Goal: Task Accomplishment & Management: Manage account settings

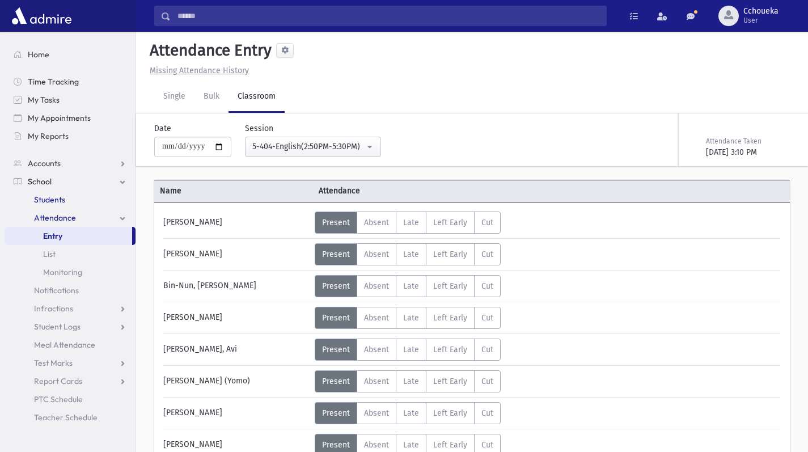
click at [53, 201] on span "Students" at bounding box center [49, 199] width 31 height 10
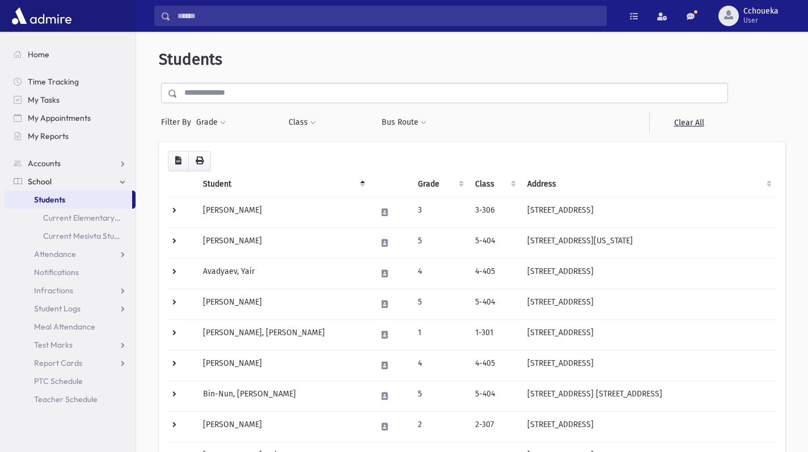
click at [357, 94] on input "text" at bounding box center [452, 93] width 550 height 20
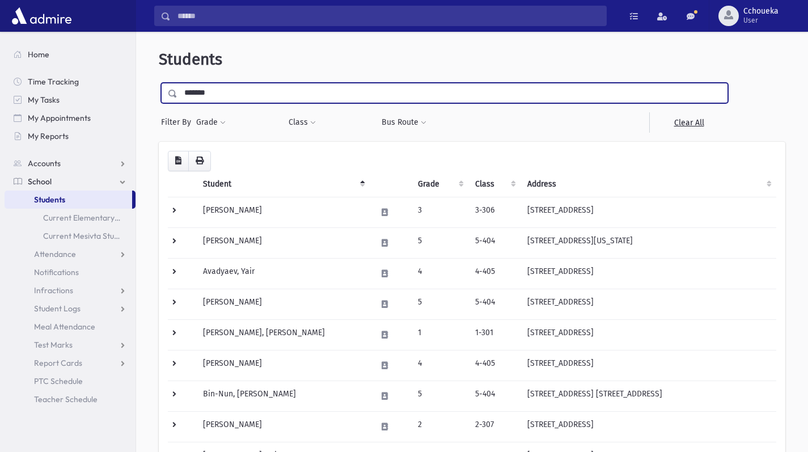
type input "*******"
click at [159, 83] on input "submit" at bounding box center [175, 90] width 32 height 15
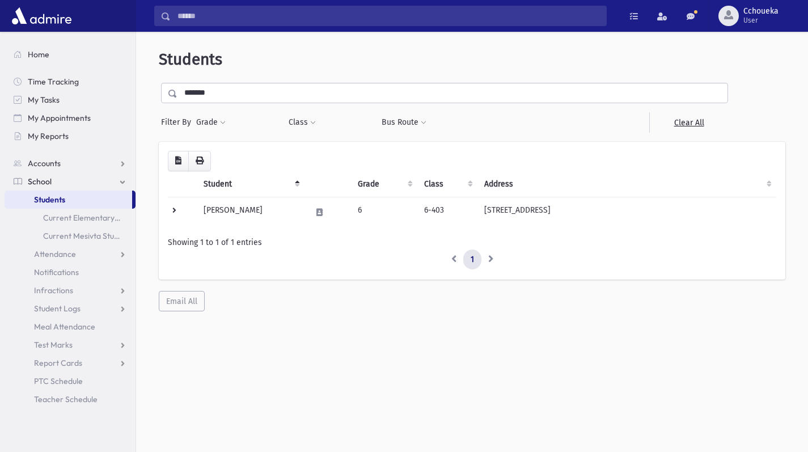
click at [247, 208] on td "Epstein, Dovid" at bounding box center [251, 212] width 108 height 31
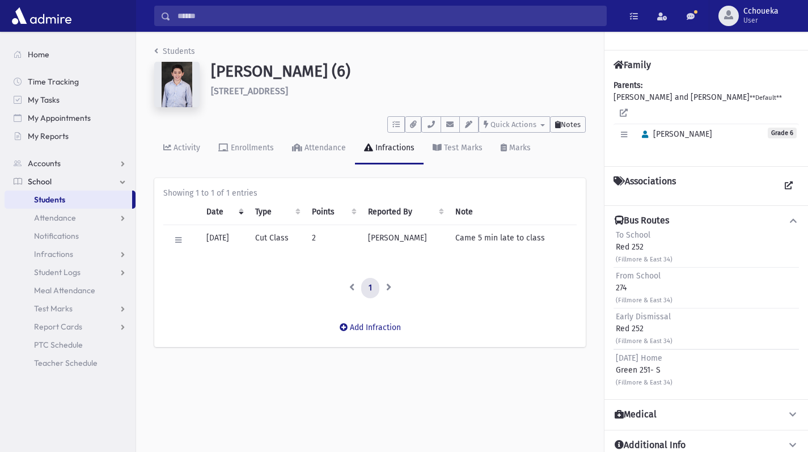
click at [577, 132] on button "Notes" at bounding box center [568, 124] width 36 height 16
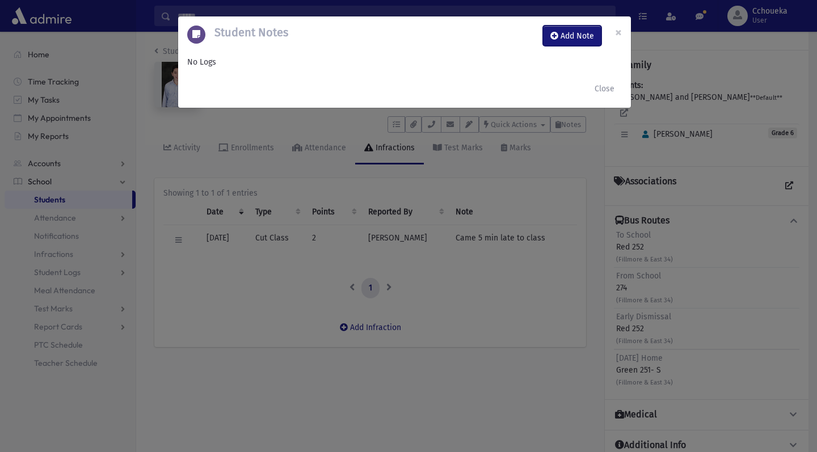
click at [580, 34] on button "Add Note" at bounding box center [572, 36] width 58 height 20
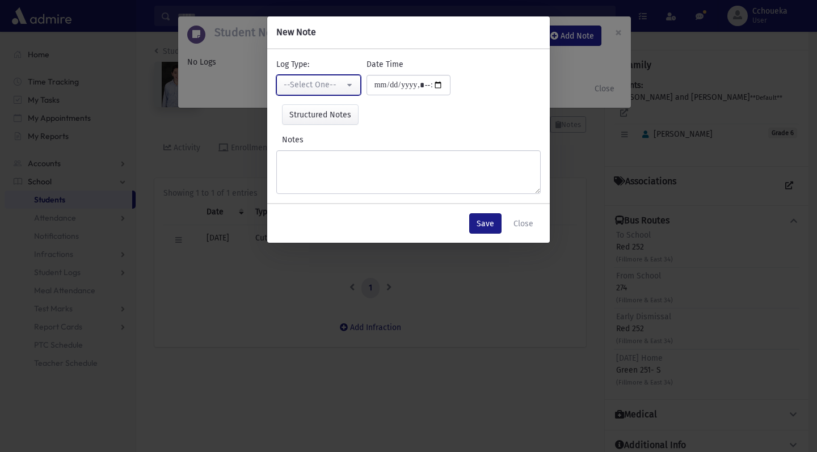
click at [341, 91] on div "--Select One--" at bounding box center [314, 85] width 61 height 12
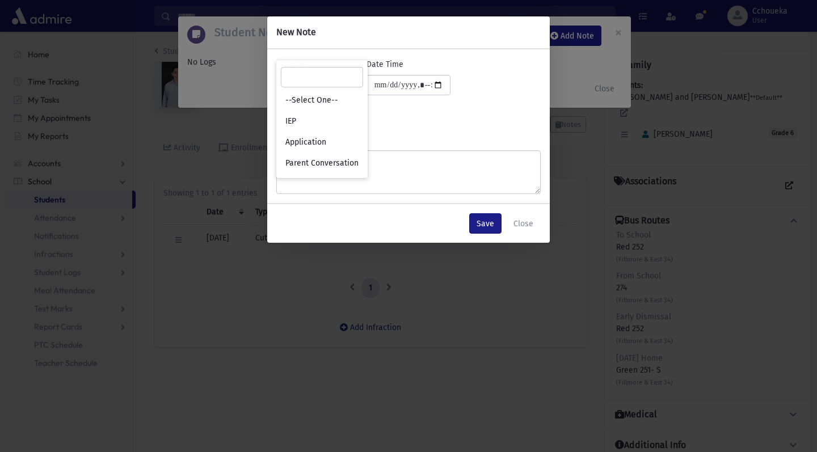
click at [501, 116] on div "Structured Notes Set" at bounding box center [408, 114] width 264 height 20
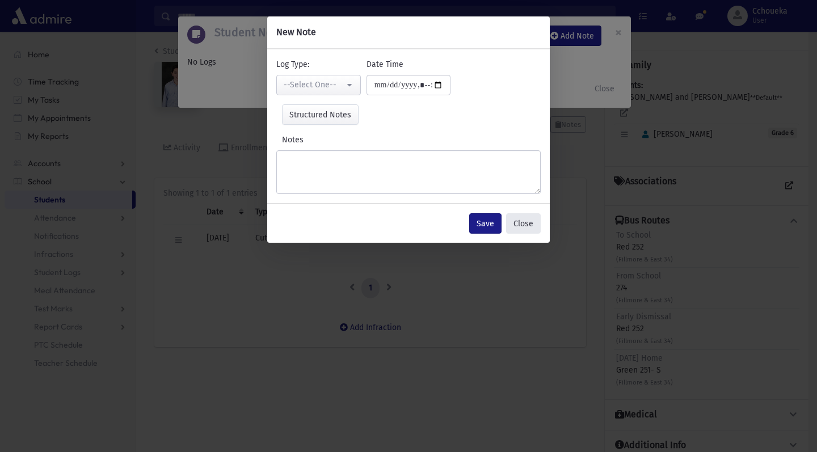
click at [527, 224] on button "Close" at bounding box center [523, 223] width 35 height 20
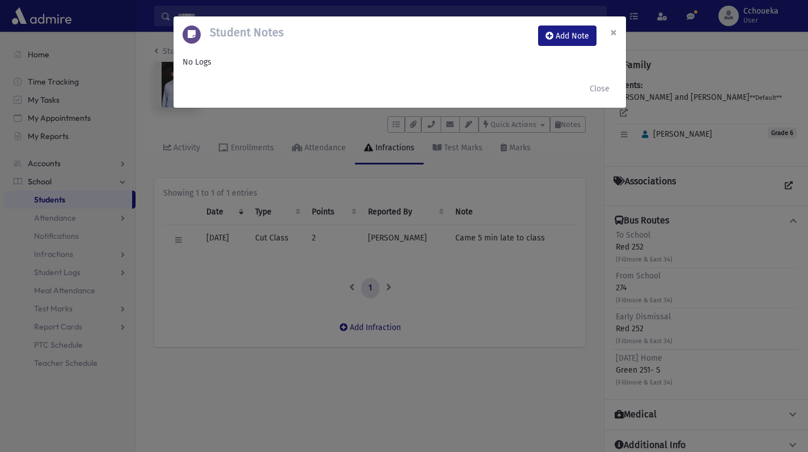
click at [614, 35] on span "×" at bounding box center [613, 32] width 7 height 16
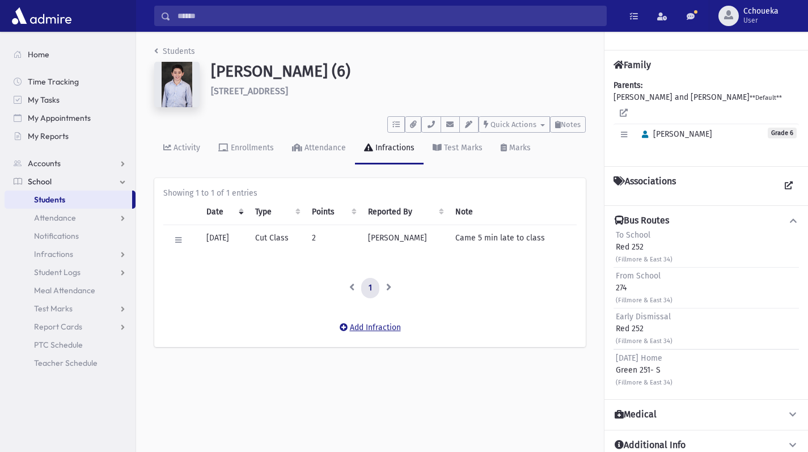
click at [374, 323] on button "Add Infraction" at bounding box center [370, 328] width 76 height 20
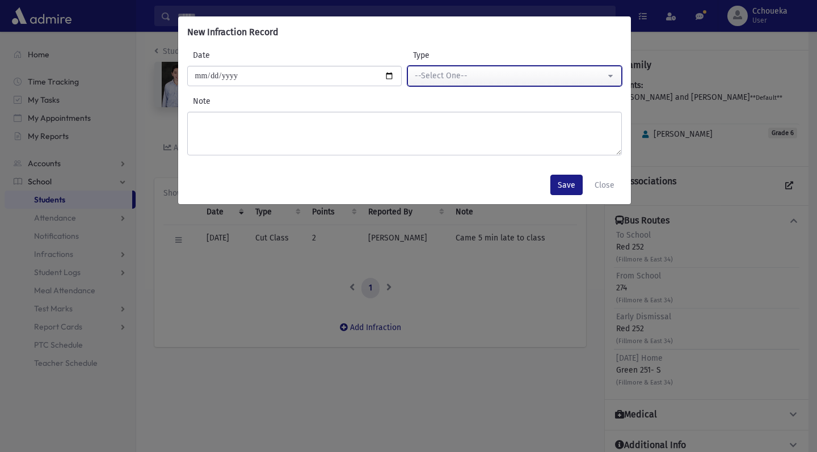
click at [571, 70] on div "--Select One--" at bounding box center [510, 76] width 191 height 12
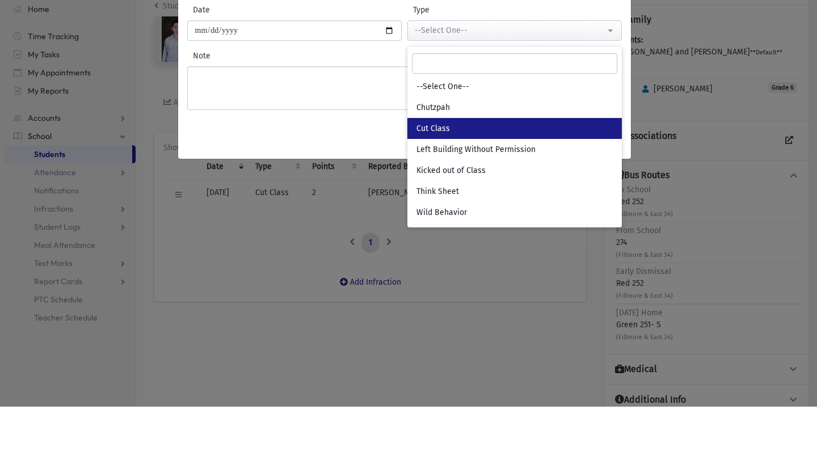
click at [462, 170] on link "Cut Class" at bounding box center [514, 173] width 214 height 21
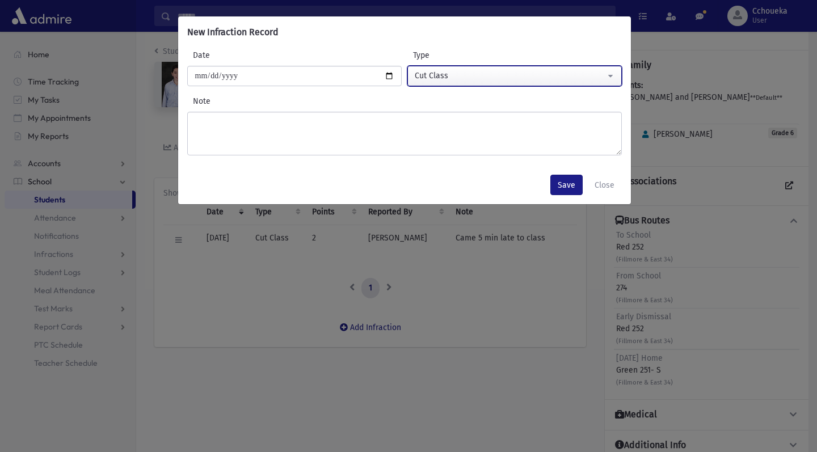
click at [504, 75] on div "Cut Class" at bounding box center [510, 76] width 191 height 12
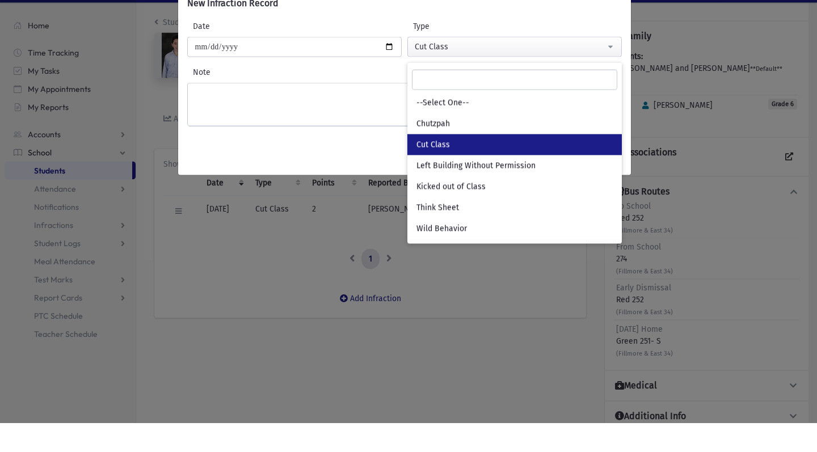
click at [539, 175] on link "Cut Class" at bounding box center [514, 173] width 214 height 21
select select "*"
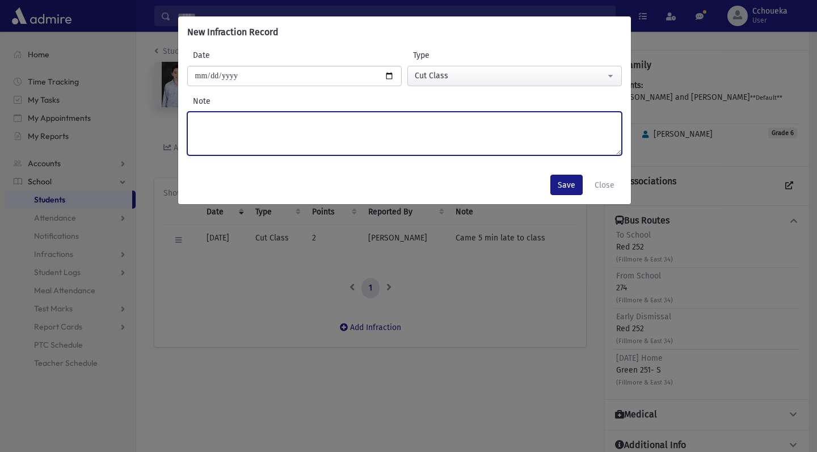
click at [466, 125] on textarea "Note" at bounding box center [404, 134] width 434 height 44
type textarea "**********"
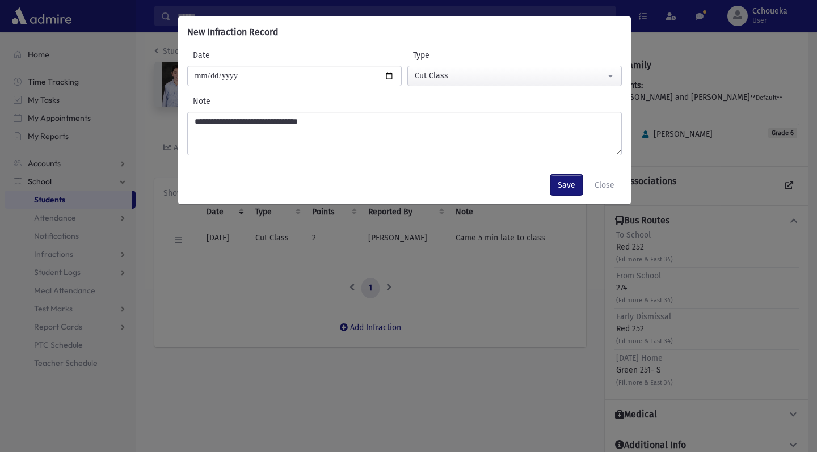
click at [570, 189] on button "Save" at bounding box center [566, 185] width 32 height 20
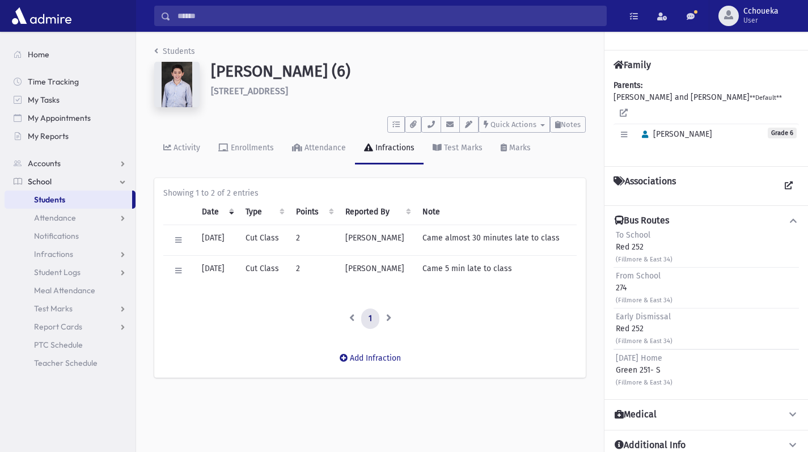
click at [53, 198] on span "Students" at bounding box center [49, 199] width 31 height 10
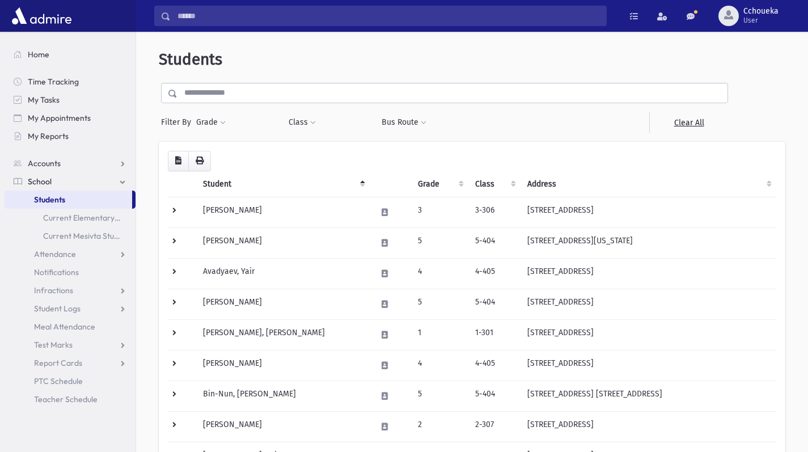
click at [259, 94] on input "text" at bounding box center [452, 93] width 550 height 20
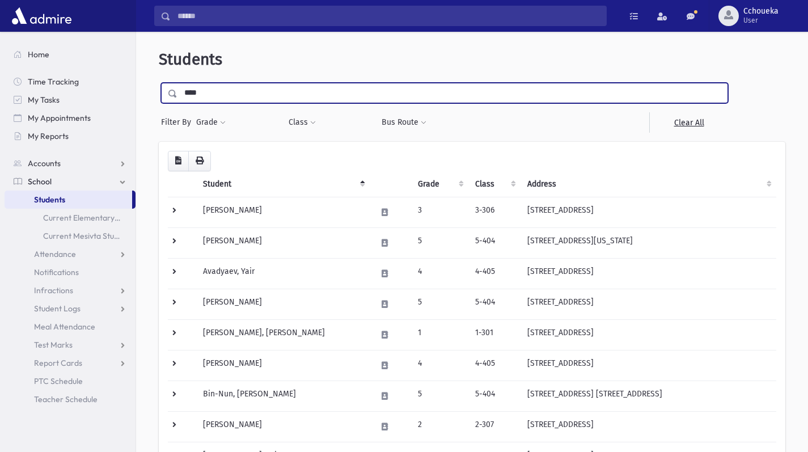
type input "****"
click at [159, 83] on input "submit" at bounding box center [175, 90] width 32 height 15
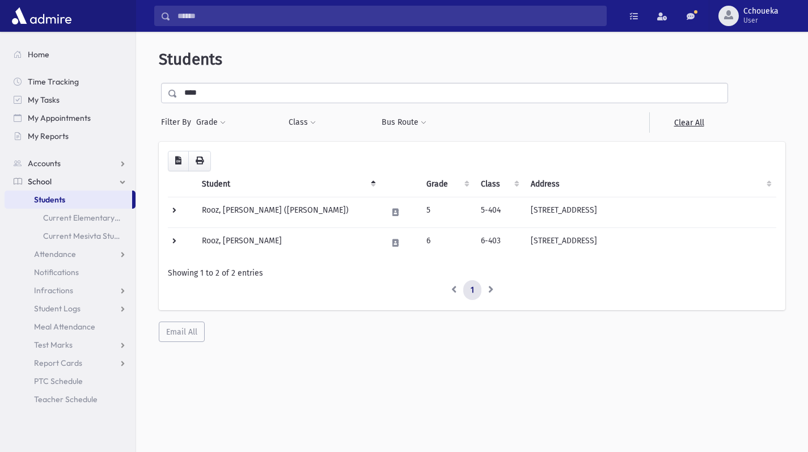
click at [261, 246] on td "Rooz, Yosef Eliyahu" at bounding box center [287, 242] width 185 height 31
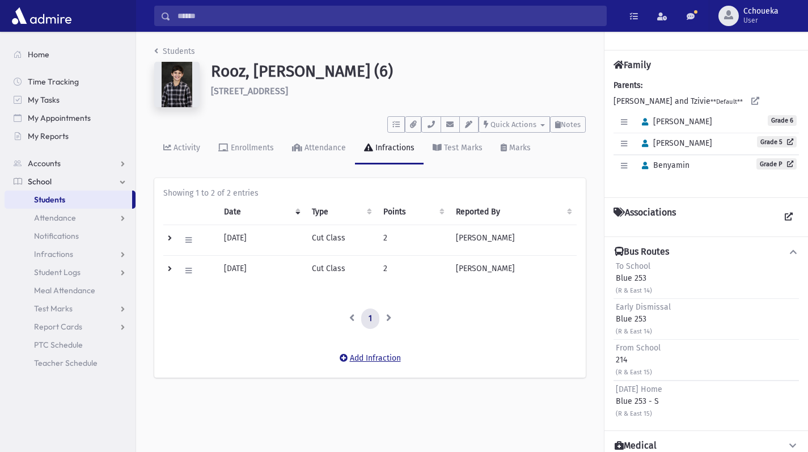
click at [385, 358] on button "Add Infraction" at bounding box center [370, 358] width 76 height 20
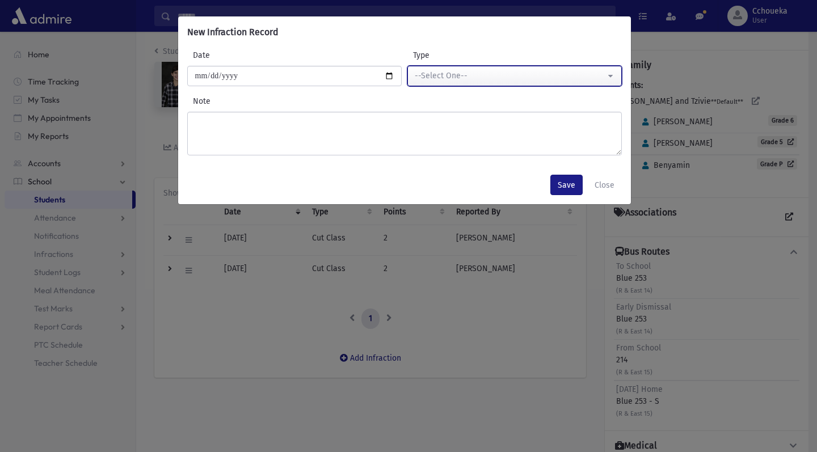
click at [563, 71] on div "--Select One--" at bounding box center [510, 76] width 191 height 12
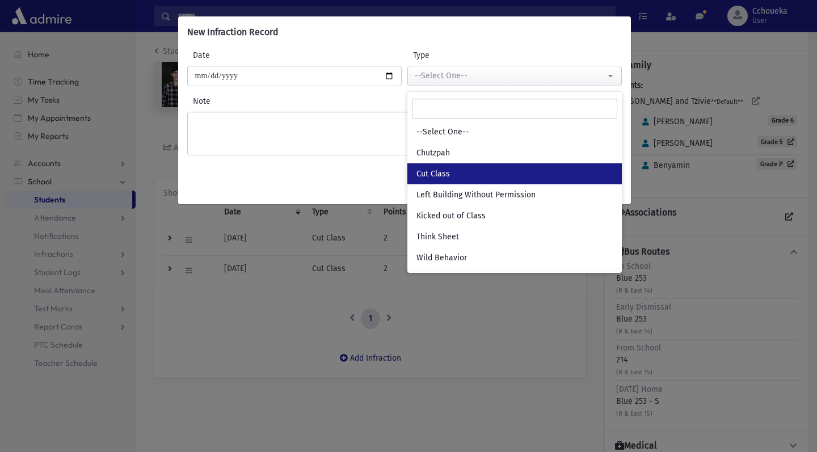
click at [496, 169] on link "Cut Class" at bounding box center [514, 173] width 214 height 21
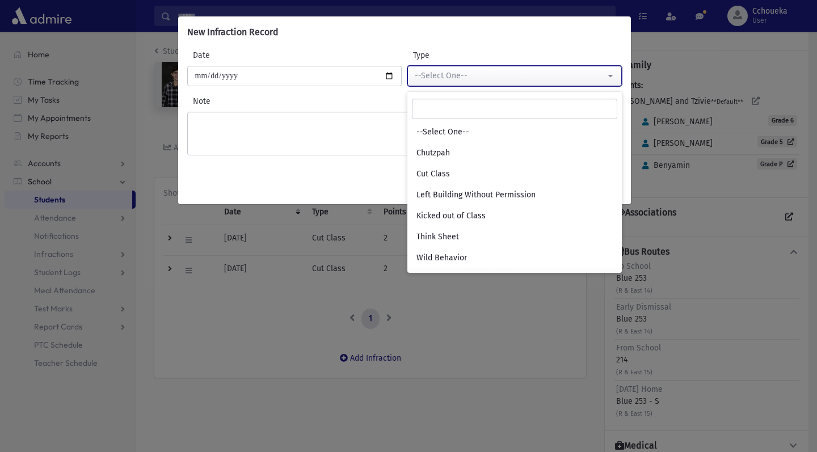
select select "*"
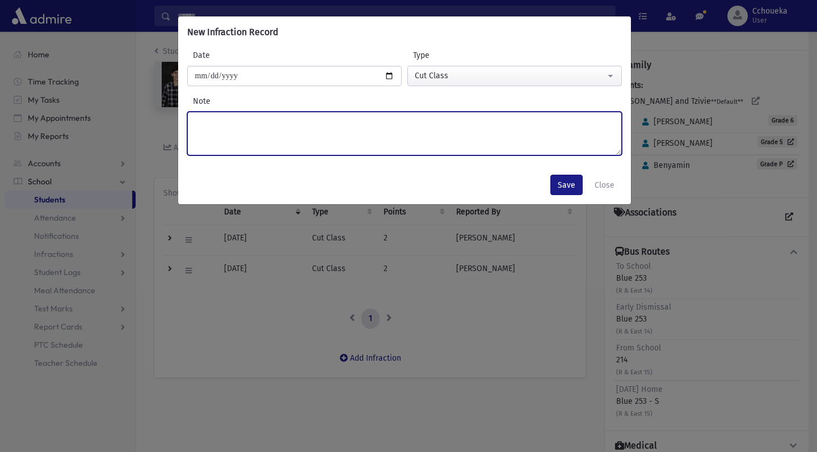
click at [514, 126] on textarea "Note" at bounding box center [404, 134] width 434 height 44
type textarea "**********"
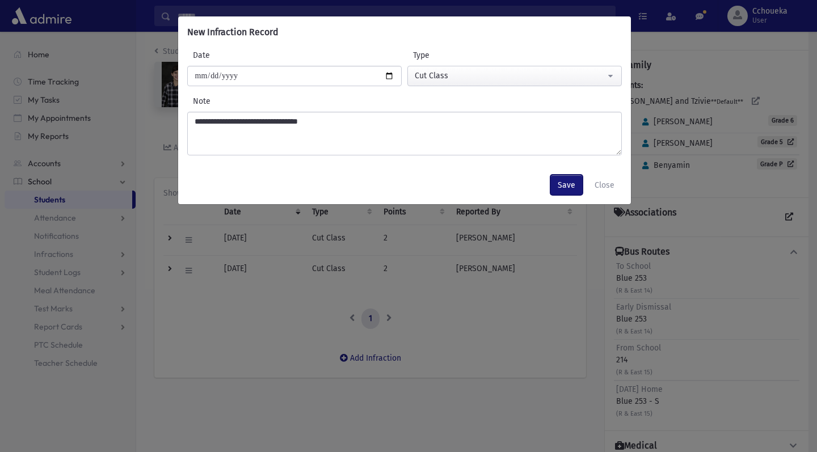
click at [560, 193] on button "Save" at bounding box center [566, 185] width 32 height 20
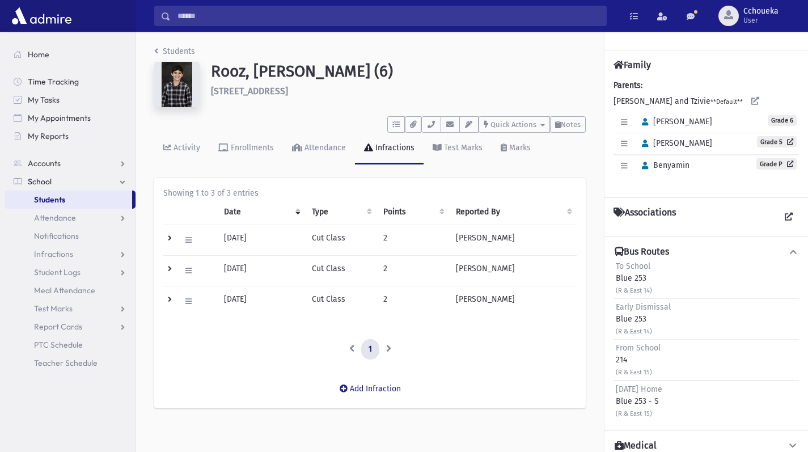
click at [62, 200] on span "Students" at bounding box center [49, 199] width 31 height 10
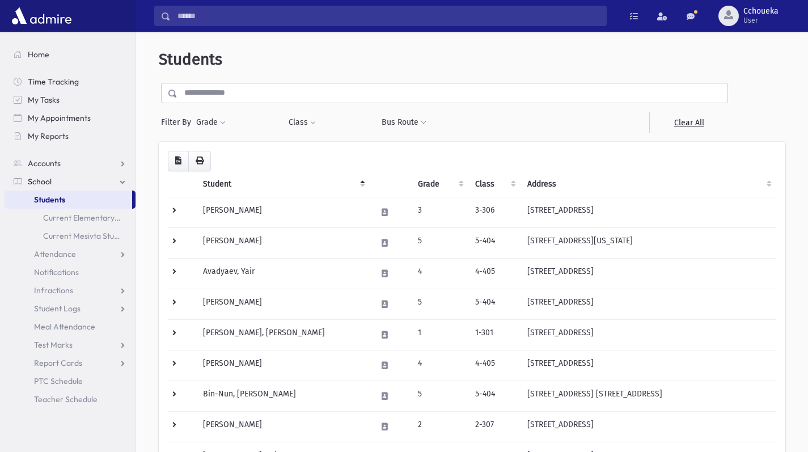
click at [259, 93] on input "text" at bounding box center [452, 93] width 550 height 20
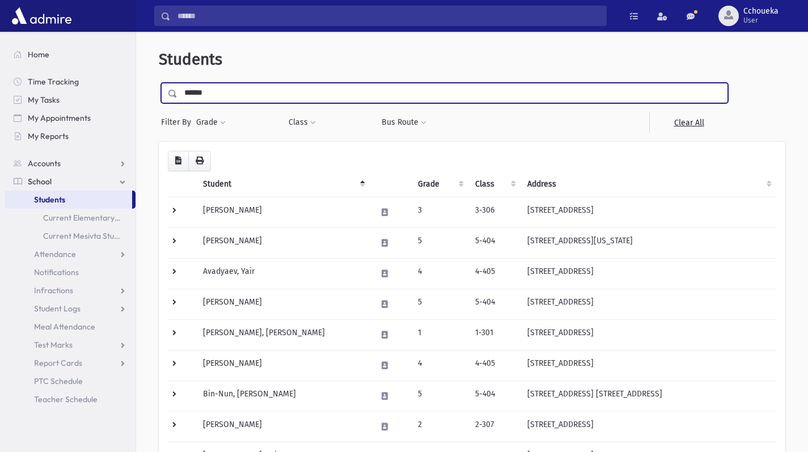
type input "*********"
click at [159, 83] on input "submit" at bounding box center [175, 90] width 32 height 15
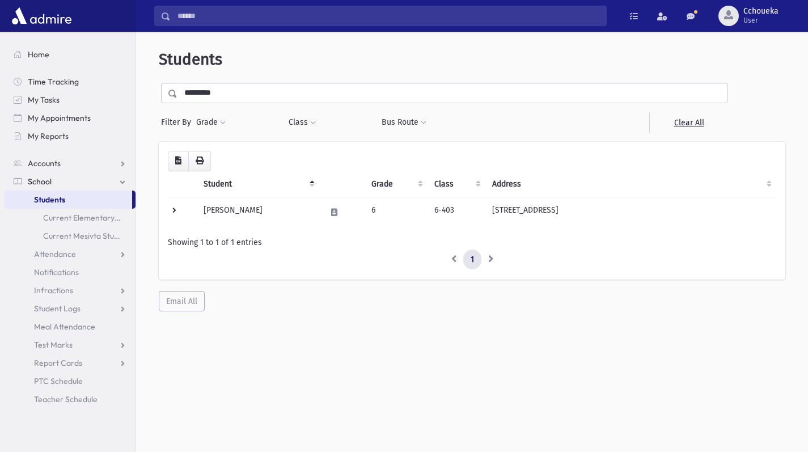
click at [251, 214] on td "[PERSON_NAME]" at bounding box center [258, 212] width 122 height 31
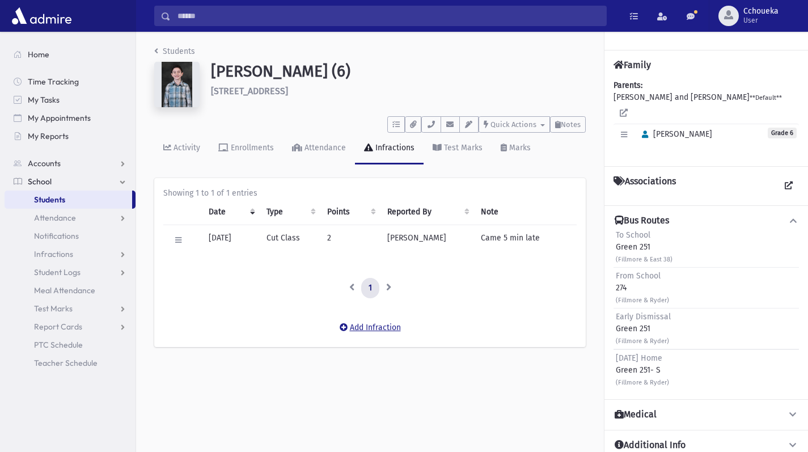
click at [388, 331] on button "Add Infraction" at bounding box center [370, 328] width 76 height 20
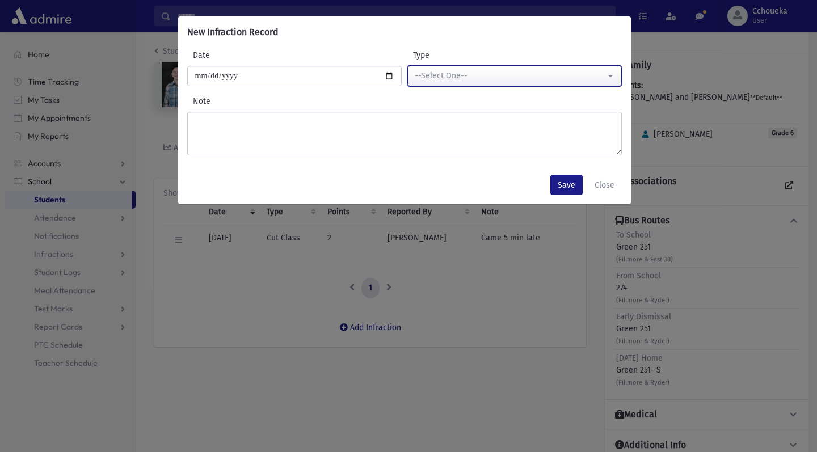
click at [550, 71] on div "--Select One--" at bounding box center [510, 76] width 191 height 12
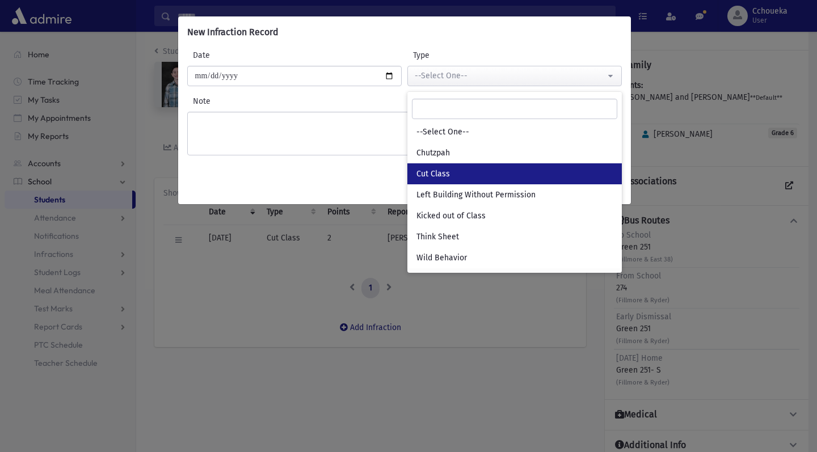
click at [493, 170] on link "Cut Class" at bounding box center [514, 173] width 214 height 21
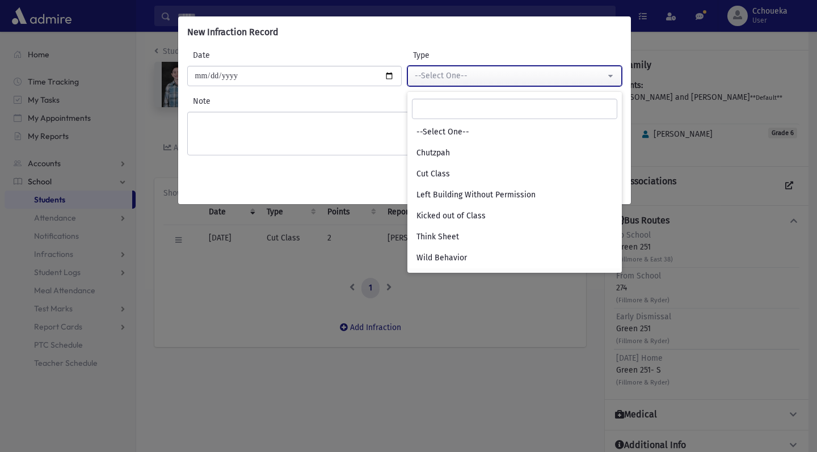
select select "*"
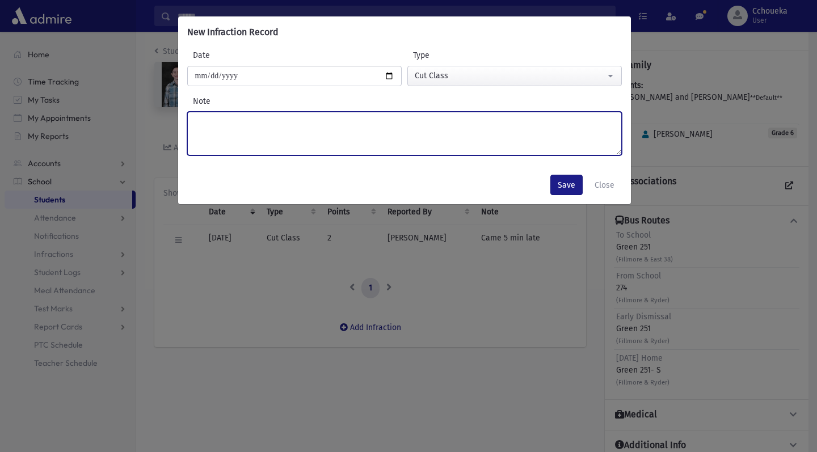
click at [466, 143] on textarea "Note" at bounding box center [404, 134] width 434 height 44
type textarea "**********"
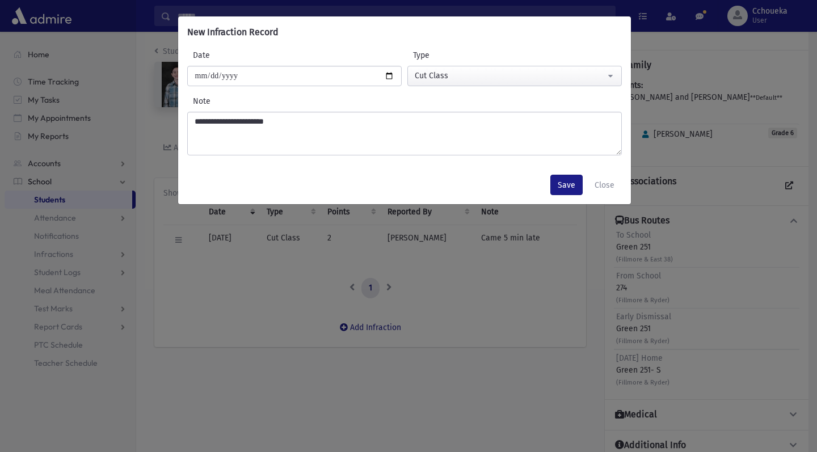
click at [356, 287] on div "**********" at bounding box center [408, 226] width 817 height 452
click at [252, 308] on div "**********" at bounding box center [408, 226] width 817 height 452
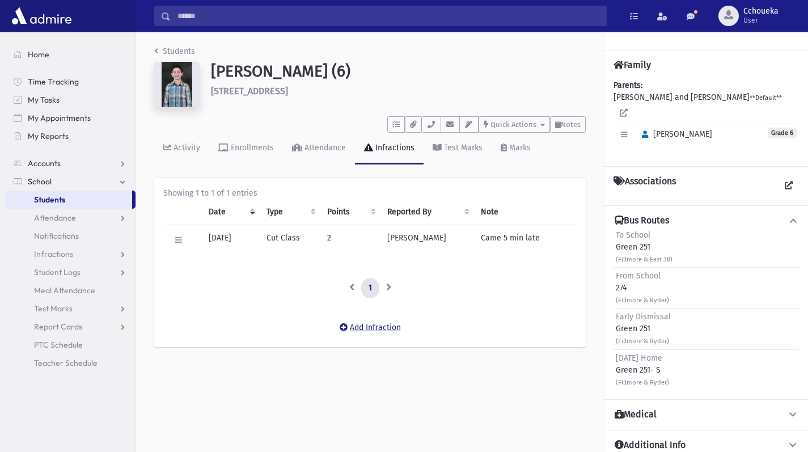
click at [393, 328] on button "Add Infraction" at bounding box center [370, 328] width 76 height 20
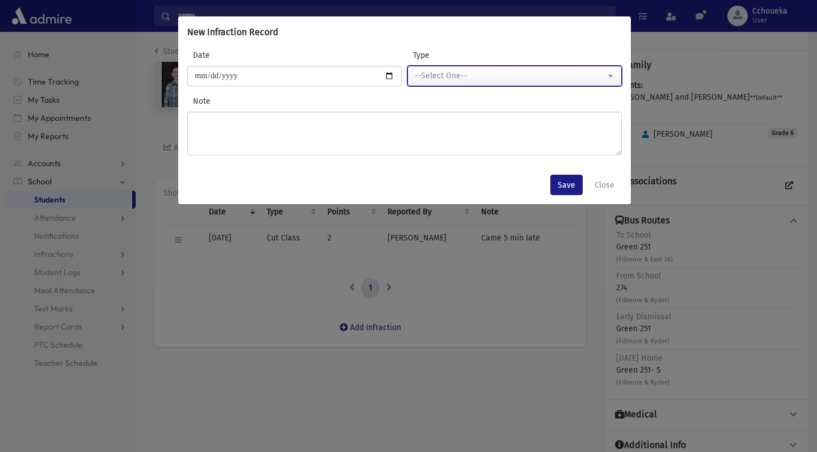
click at [538, 70] on div "--Select One--" at bounding box center [510, 76] width 191 height 12
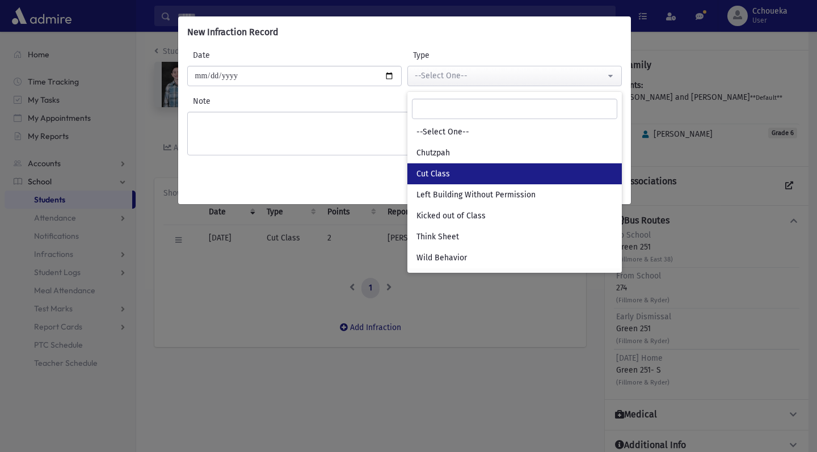
click at [500, 174] on link "Cut Class" at bounding box center [514, 173] width 214 height 21
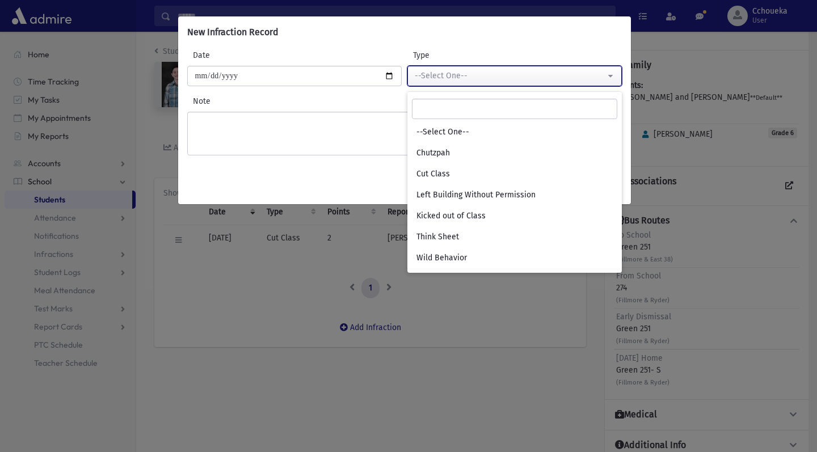
select select "*"
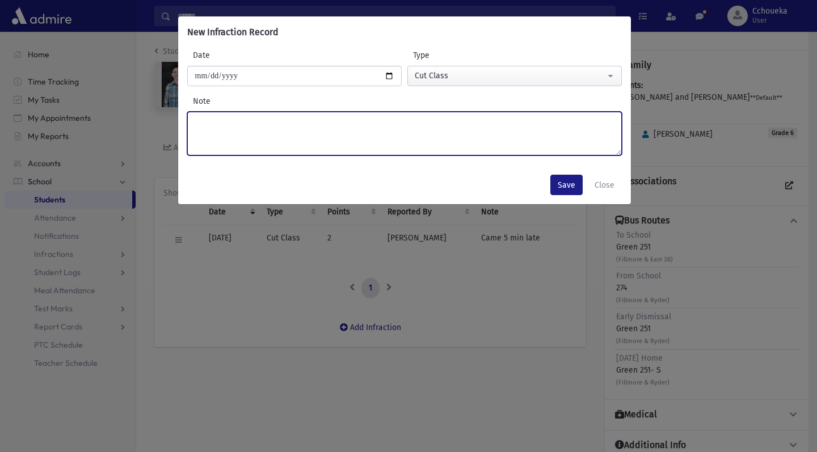
click at [428, 137] on textarea "Note" at bounding box center [404, 134] width 434 height 44
type textarea "**********"
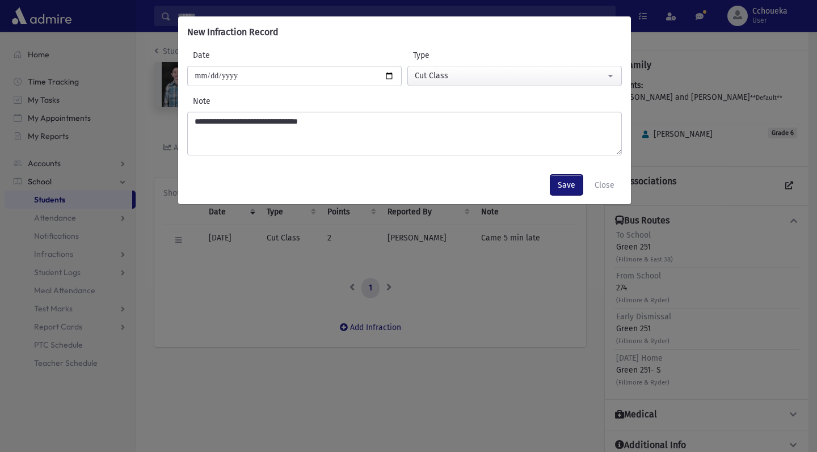
click at [566, 185] on button "Save" at bounding box center [566, 185] width 32 height 20
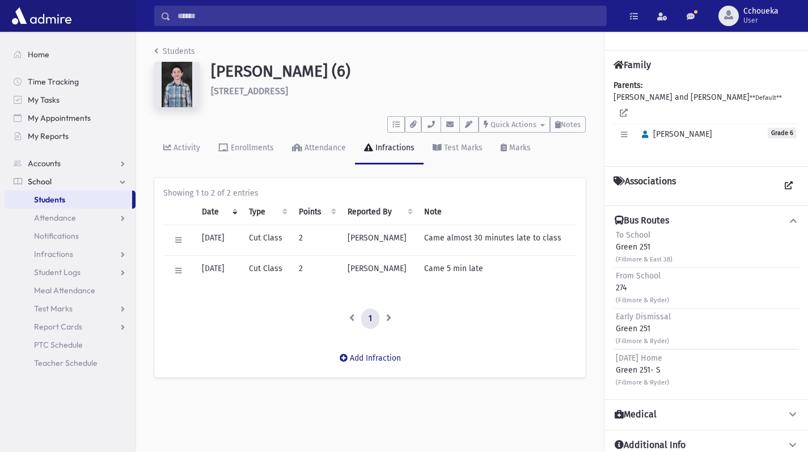
click at [96, 201] on link "Students" at bounding box center [69, 200] width 128 height 18
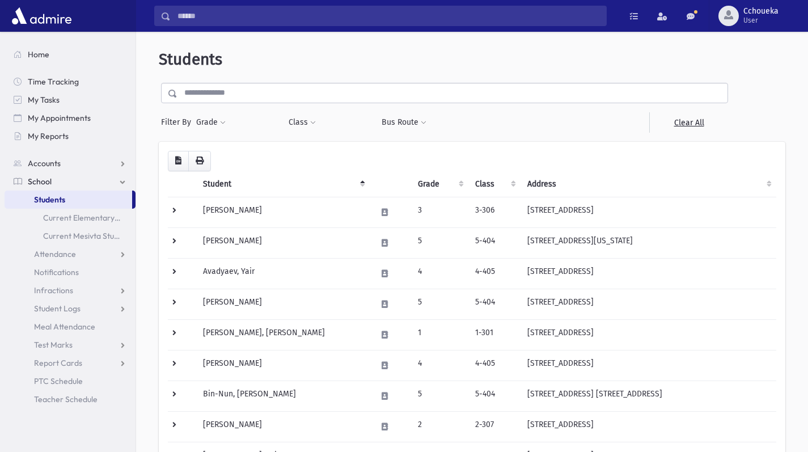
click at [295, 92] on input "text" at bounding box center [452, 93] width 550 height 20
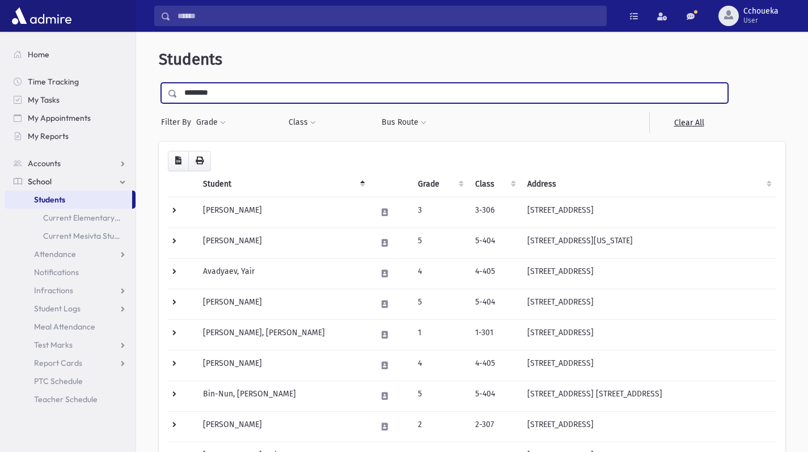
type input "********"
click at [159, 83] on input "submit" at bounding box center [175, 90] width 32 height 15
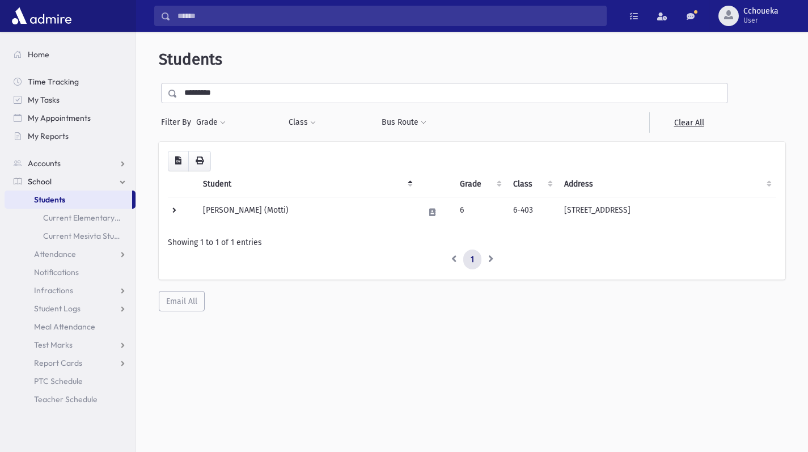
click at [301, 213] on td "[PERSON_NAME] (Motti)" at bounding box center [306, 212] width 221 height 31
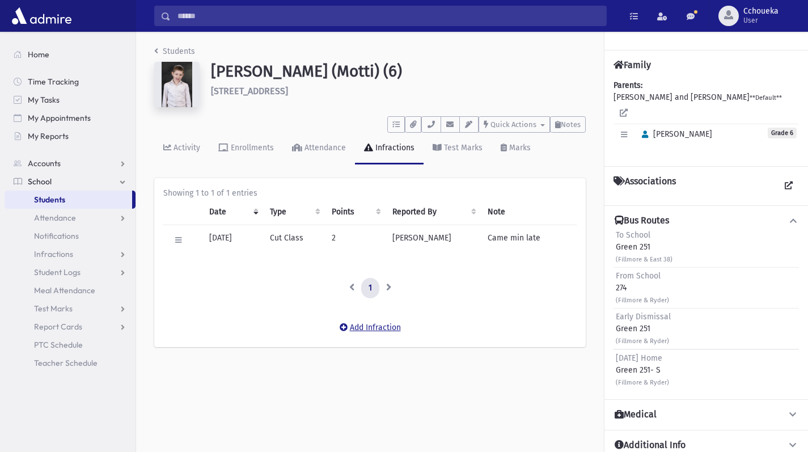
click at [395, 335] on button "Add Infraction" at bounding box center [370, 328] width 76 height 20
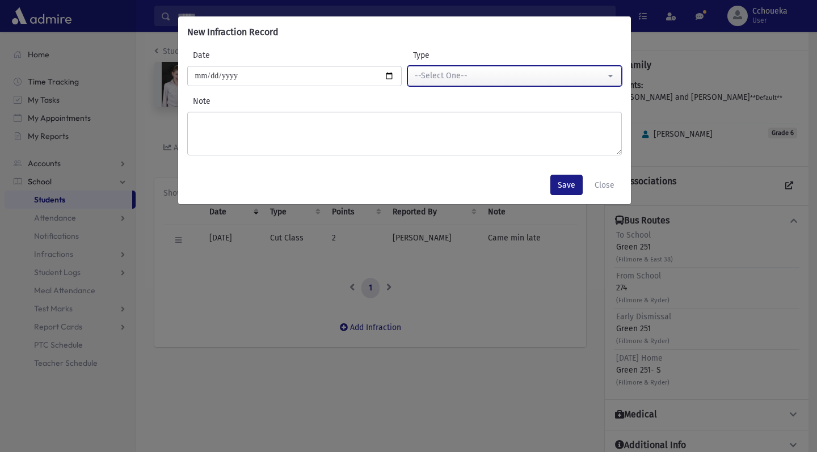
click at [563, 73] on div "--Select One--" at bounding box center [510, 76] width 191 height 12
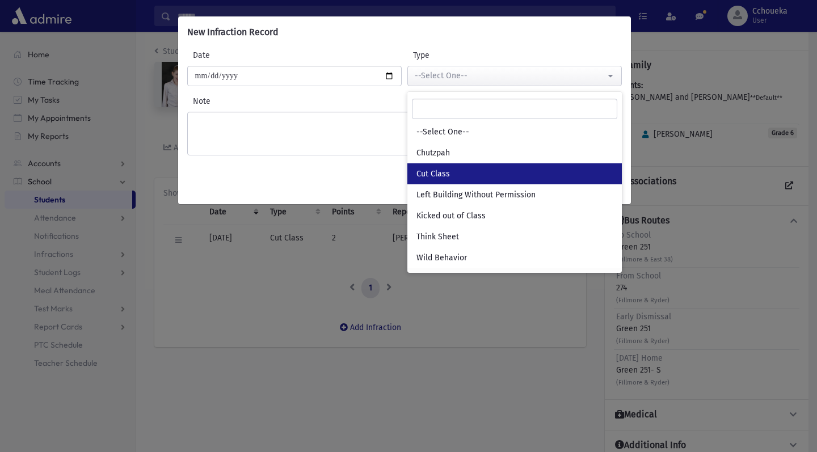
click at [485, 177] on link "Cut Class" at bounding box center [514, 173] width 214 height 21
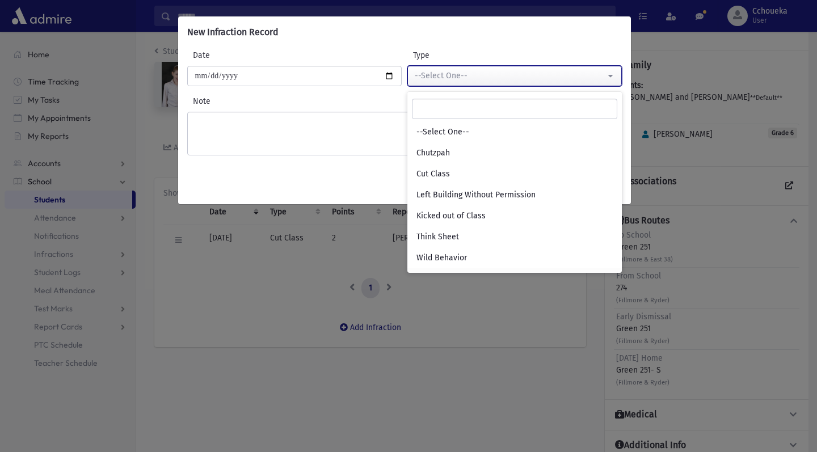
select select "*"
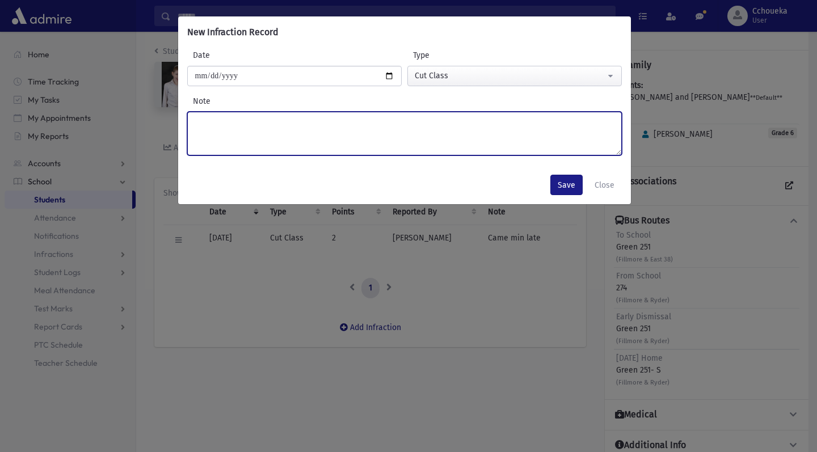
click at [443, 140] on textarea "Note" at bounding box center [404, 134] width 434 height 44
type textarea "**********"
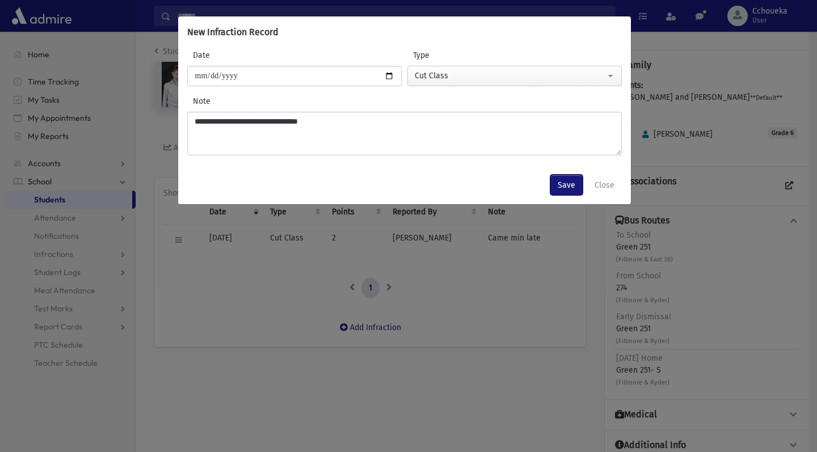
click at [573, 185] on button "Save" at bounding box center [566, 185] width 32 height 20
